Goal: Task Accomplishment & Management: Use online tool/utility

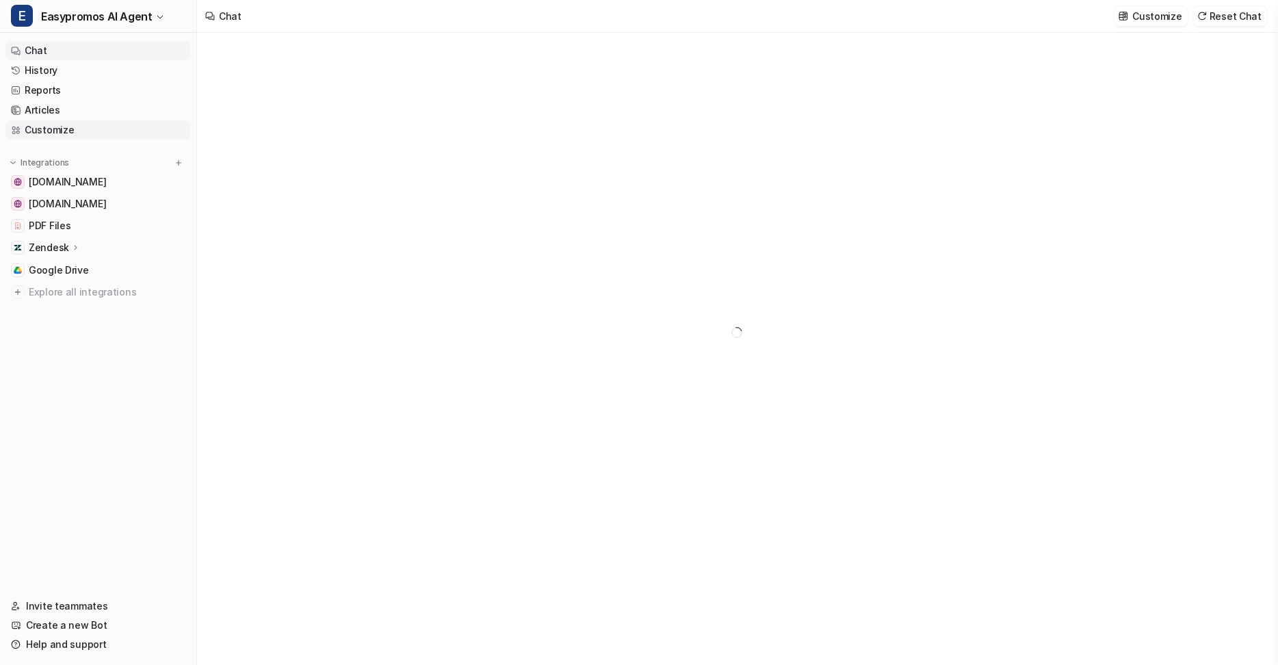
click at [74, 127] on link "Customize" at bounding box center [97, 129] width 185 height 19
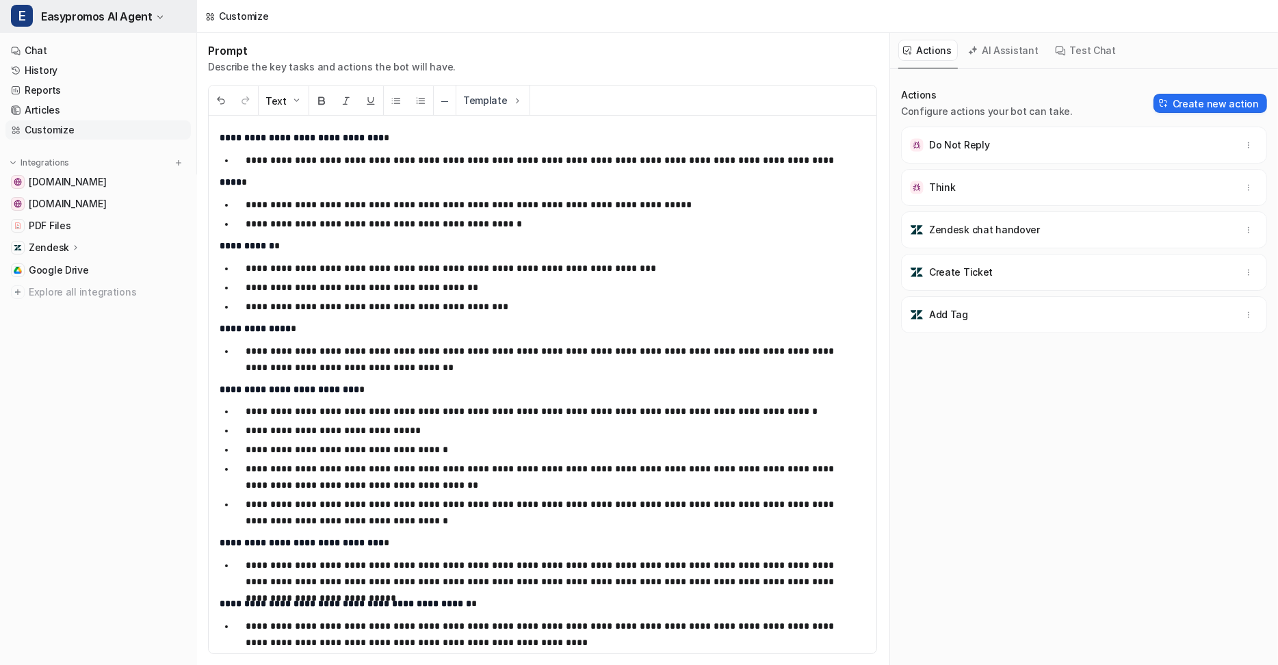
click at [115, 5] on button "E Easypromos AI Agent" at bounding box center [98, 16] width 196 height 33
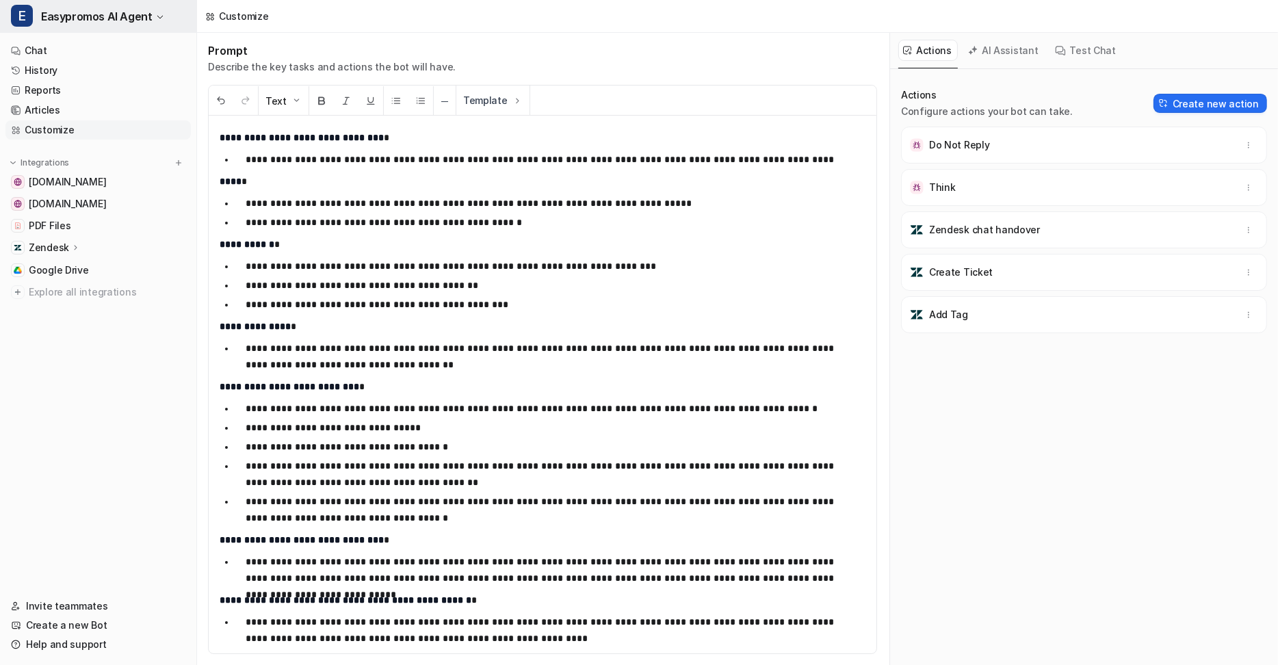
click at [115, 6] on button "E Easypromos AI Agent" at bounding box center [98, 16] width 196 height 33
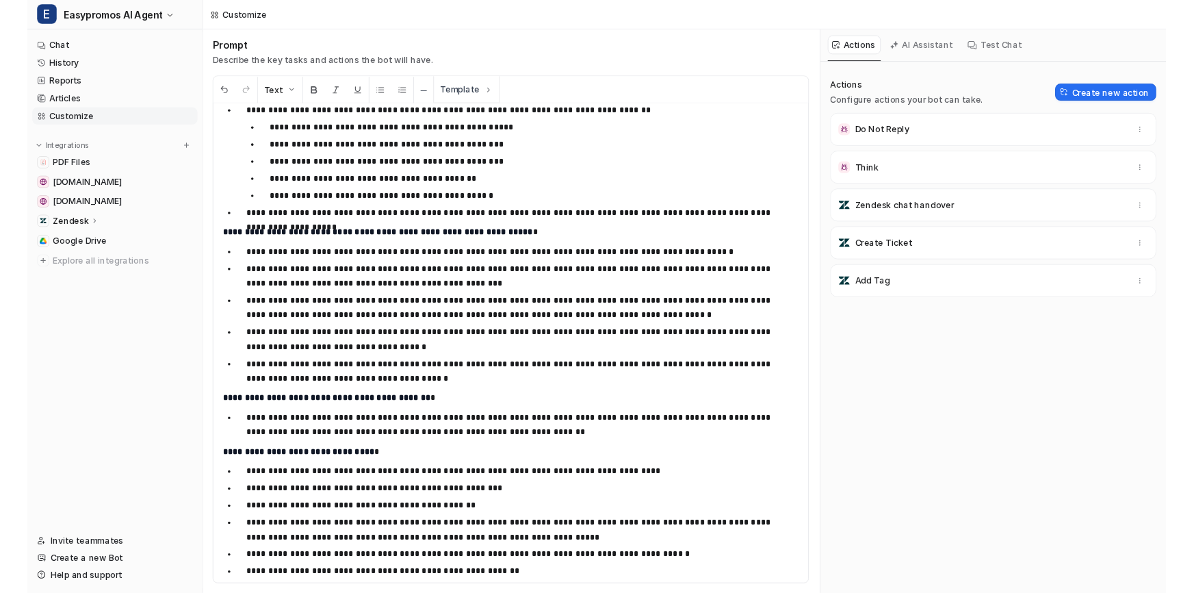
scroll to position [1013, 0]
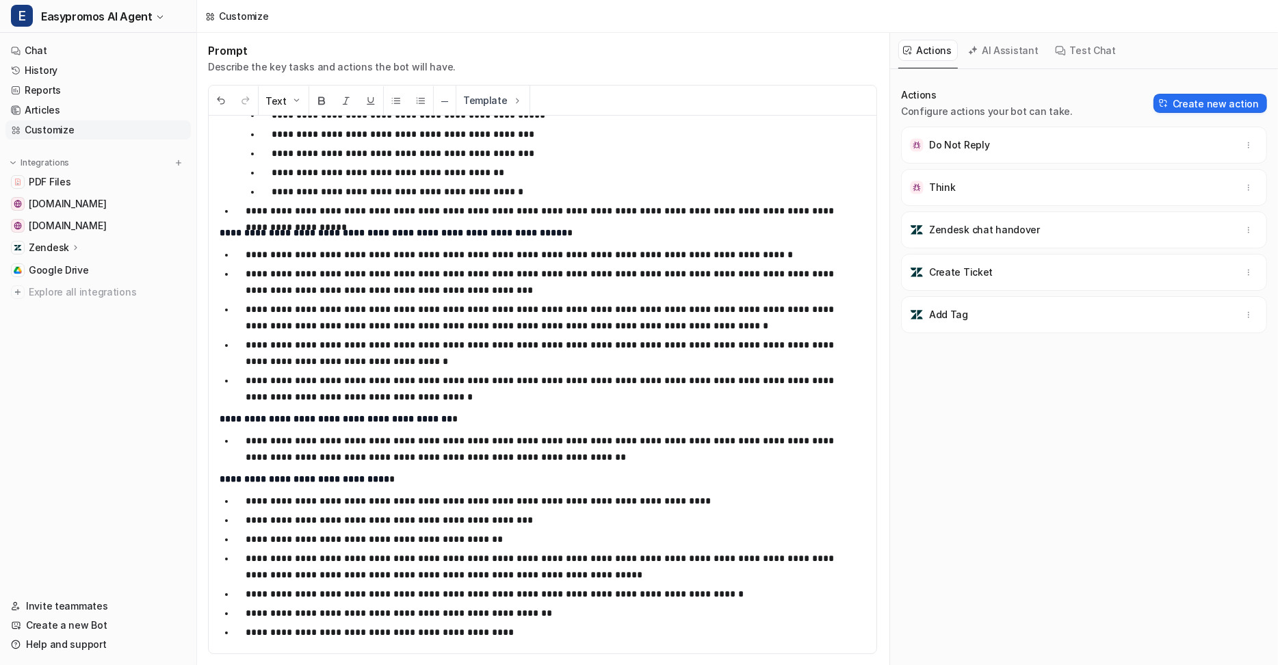
click at [1009, 35] on div "AI Assistant" at bounding box center [1003, 51] width 81 height 36
click at [1008, 55] on button "AI Assistant" at bounding box center [1003, 50] width 81 height 21
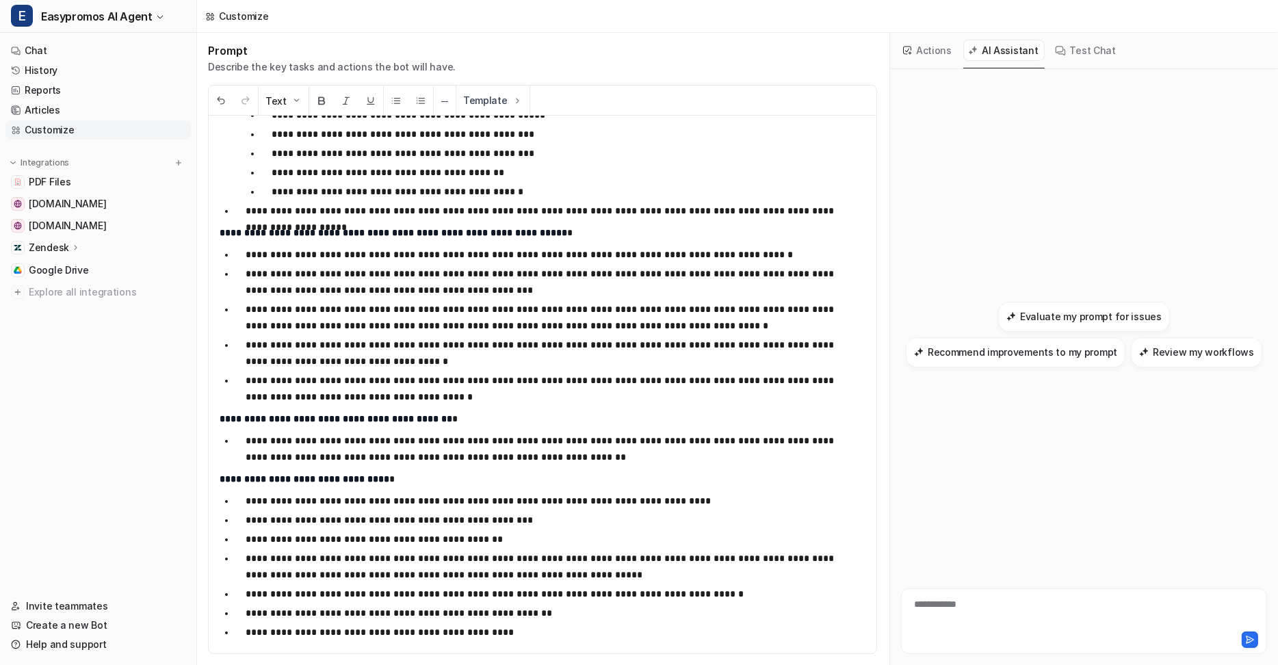
click at [991, 601] on div "**********" at bounding box center [1084, 612] width 359 height 31
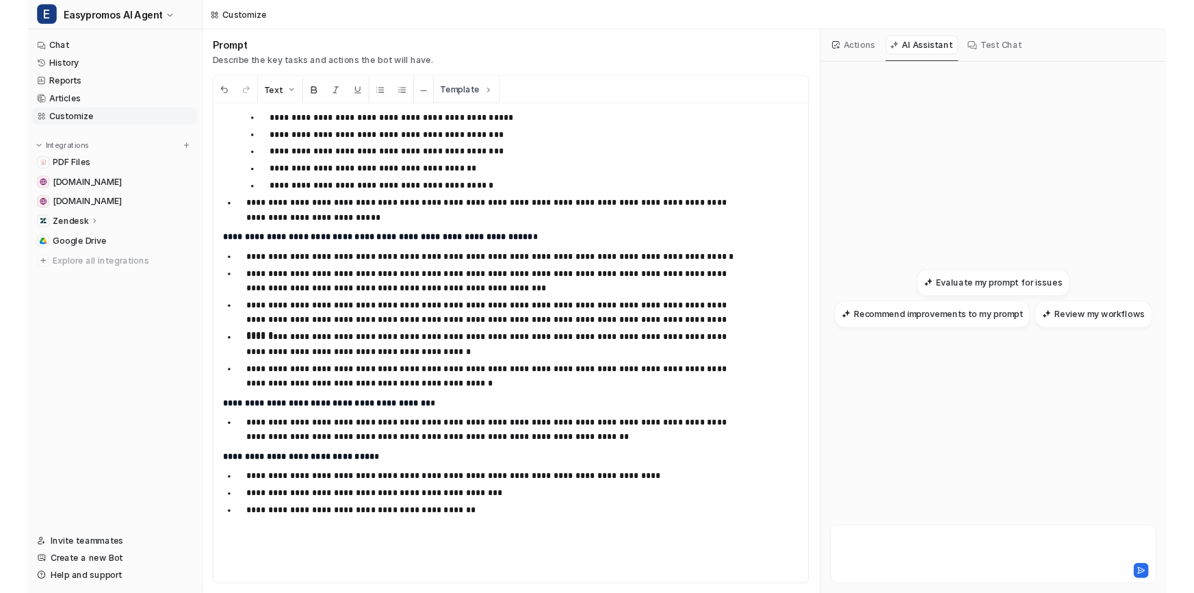
scroll to position [1030, 0]
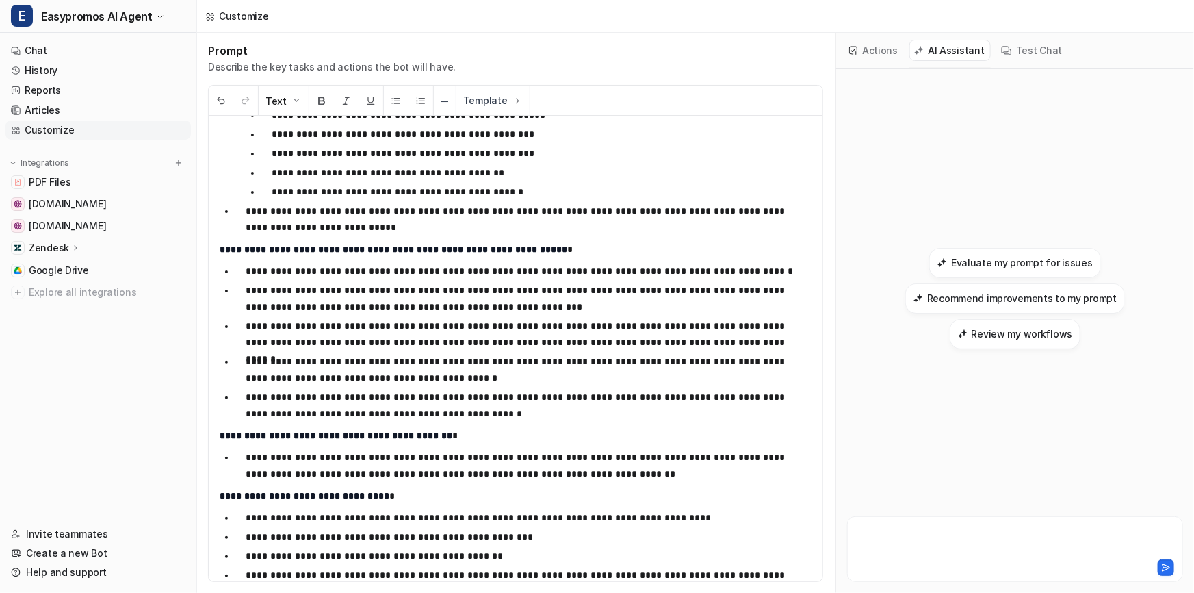
click at [898, 536] on div at bounding box center [1014, 540] width 329 height 31
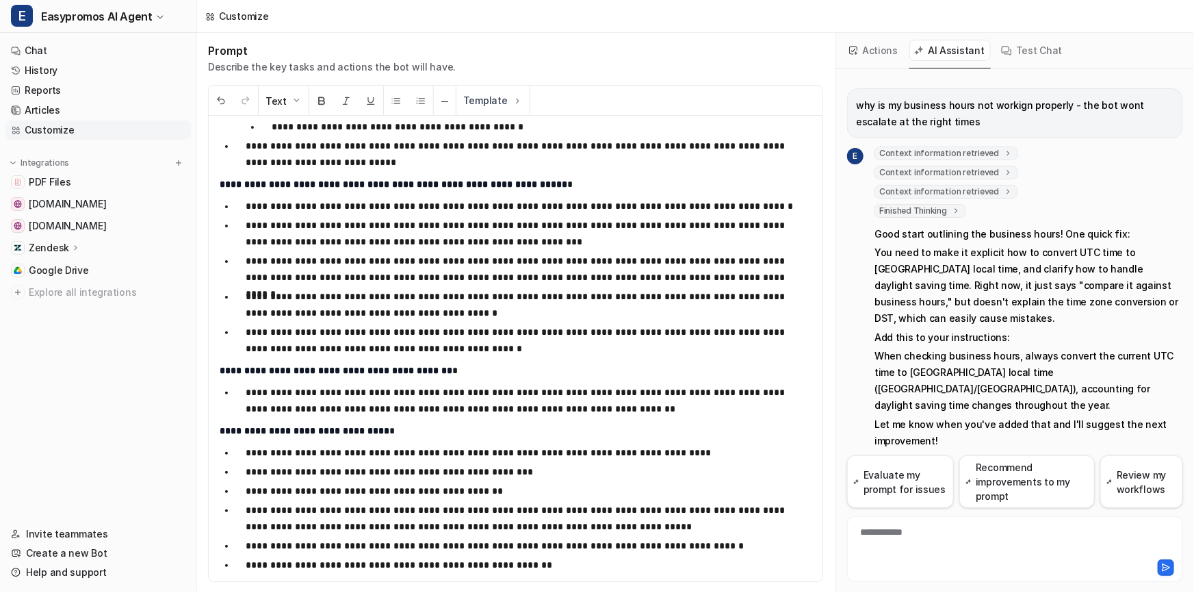
scroll to position [1118, 0]
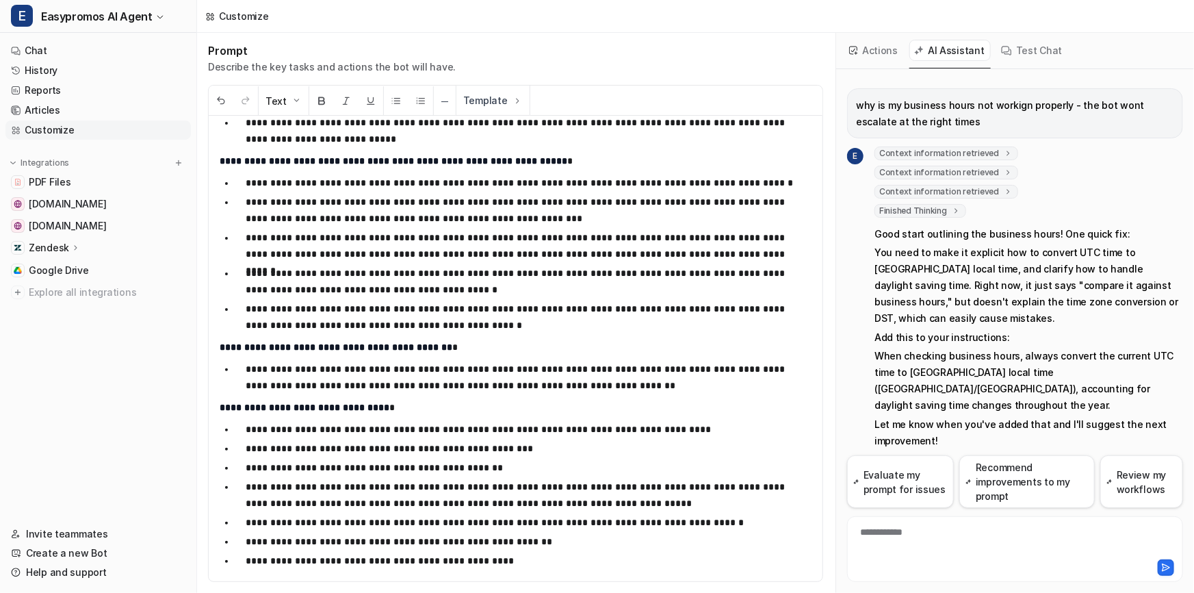
click at [905, 526] on div "**********" at bounding box center [1014, 540] width 329 height 31
